Goal: Transaction & Acquisition: Purchase product/service

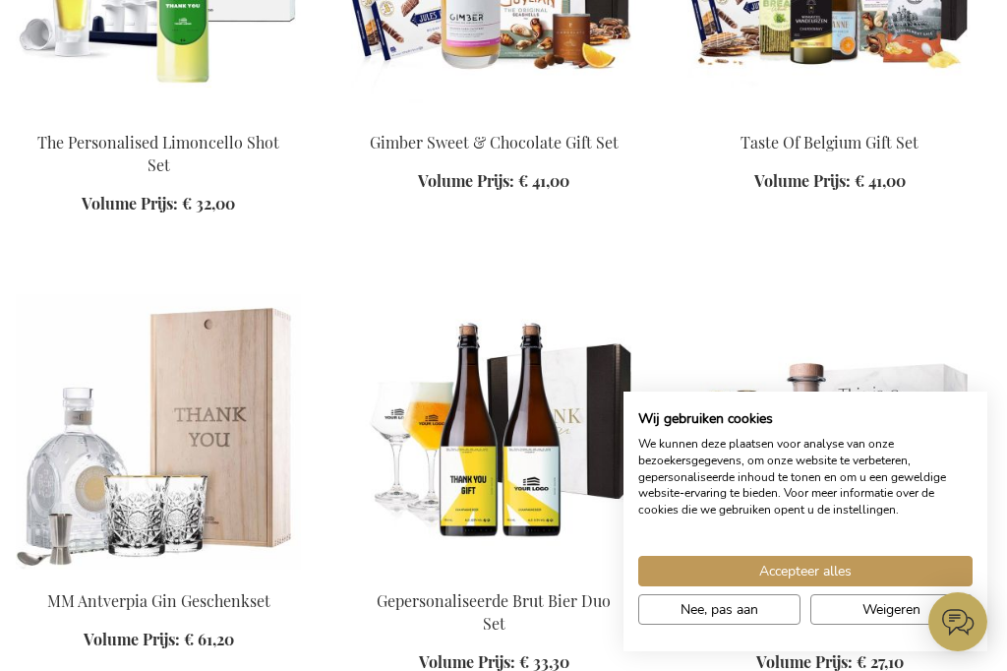
scroll to position [1030, 0]
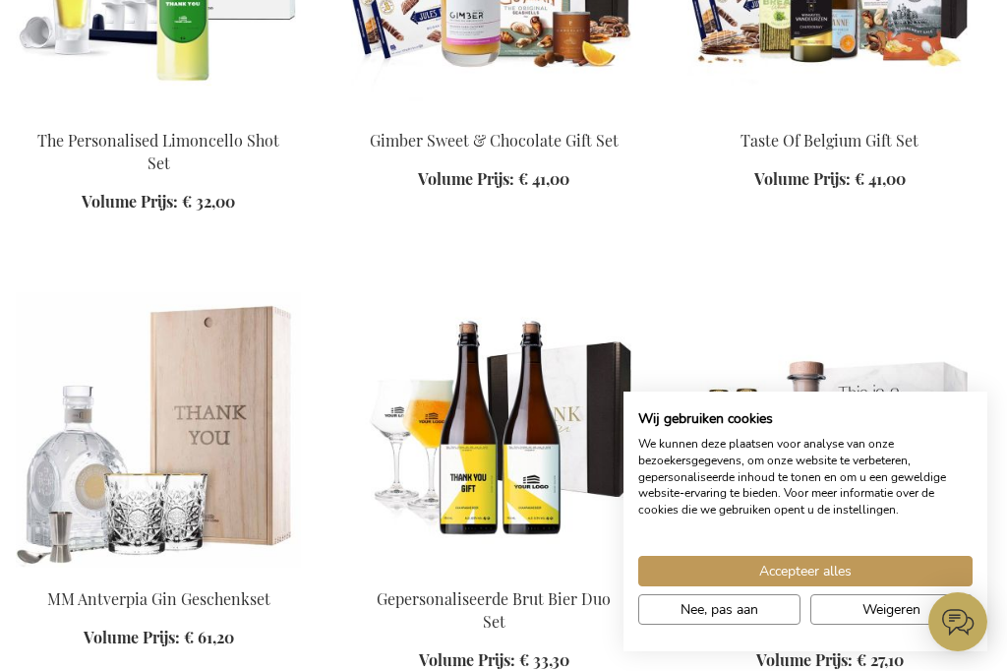
click at [894, 619] on span "Weigeren" at bounding box center [891, 609] width 58 height 21
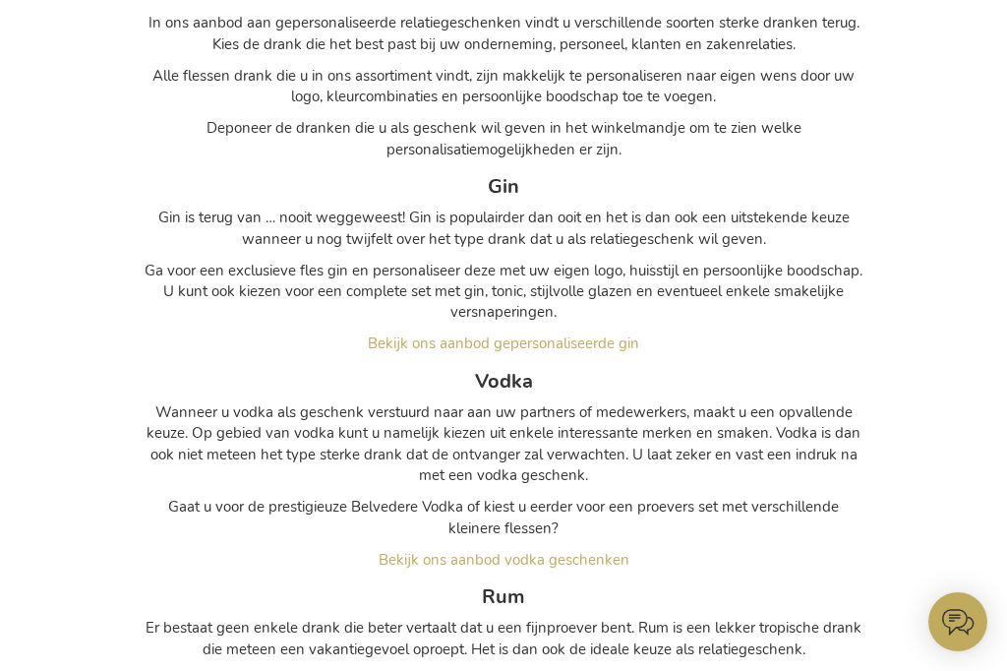
scroll to position [2910, 0]
click at [637, 334] on span "Bekijk ons aanbod gepersonaliseerde gin" at bounding box center [503, 344] width 271 height 20
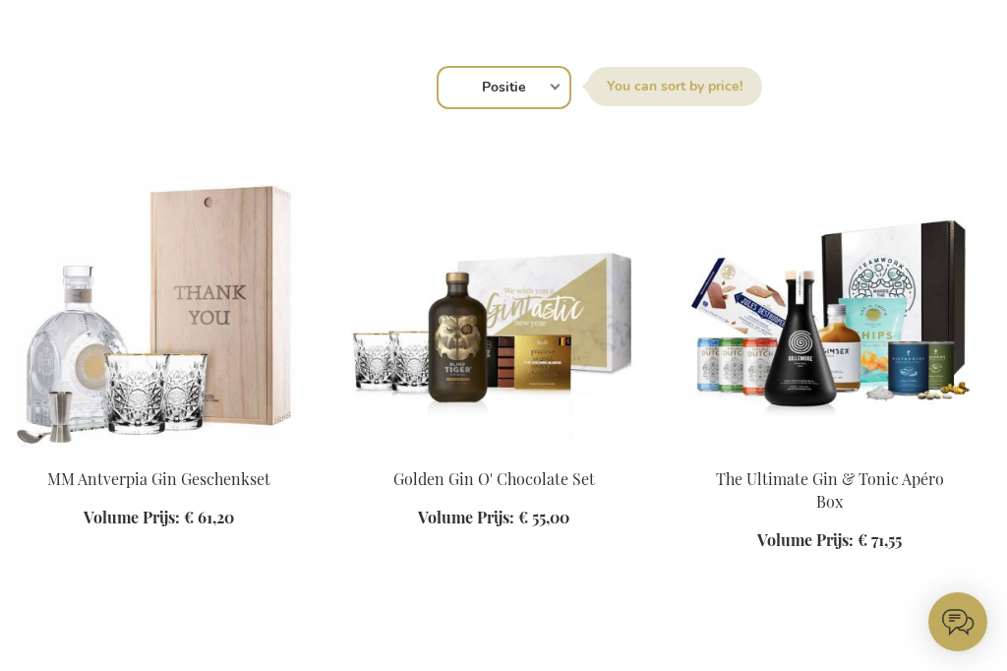
scroll to position [690, 0]
click at [226, 424] on img at bounding box center [158, 310] width 285 height 275
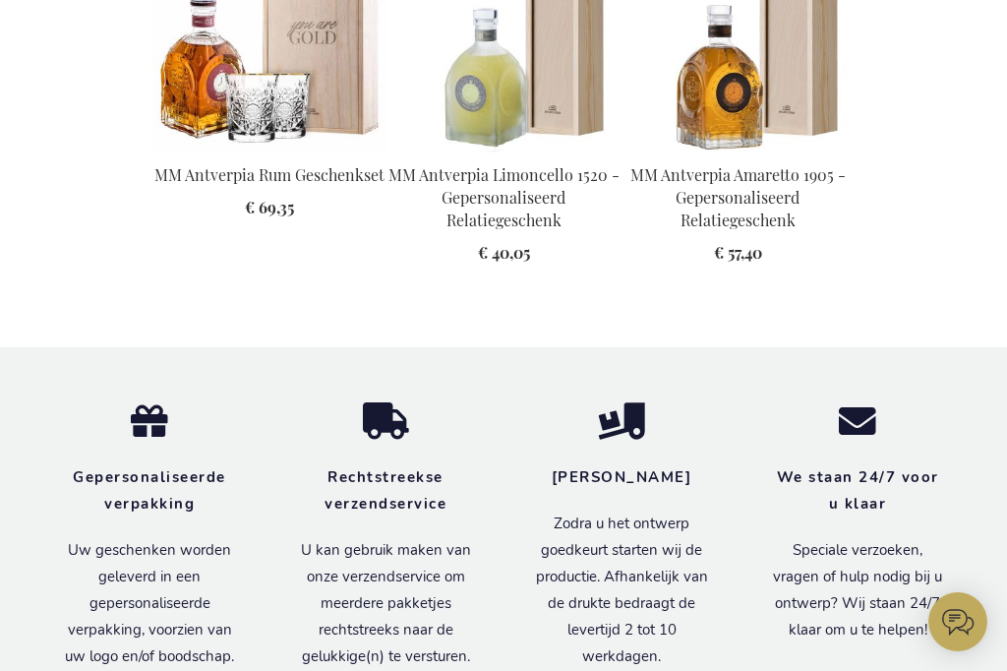
scroll to position [1917, 0]
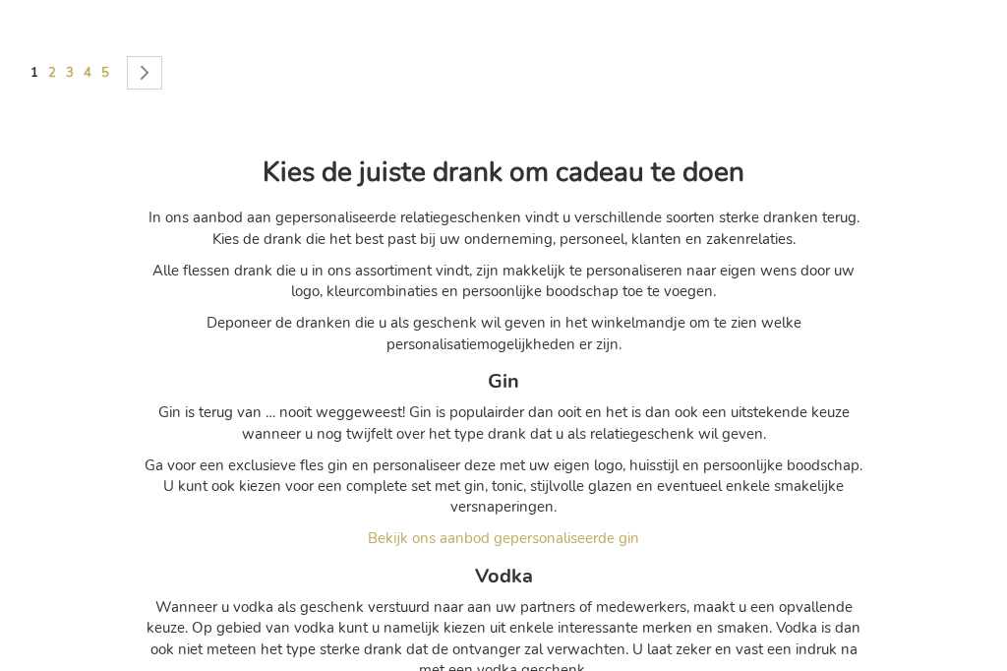
scroll to position [2654, 0]
